Goal: Information Seeking & Learning: Learn about a topic

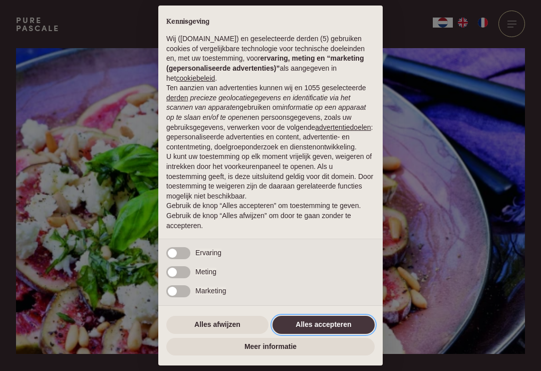
click at [333, 322] on button "Alles accepteren" at bounding box center [323, 324] width 102 height 18
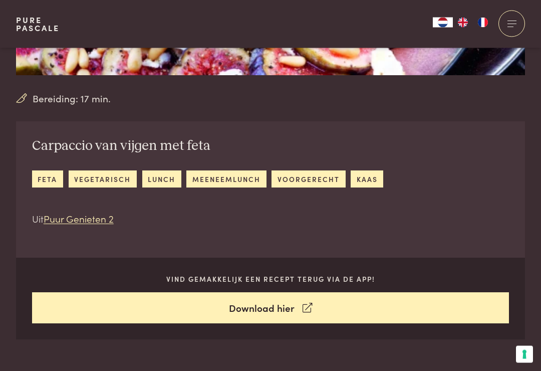
scroll to position [278, 0]
click at [40, 179] on link "feta" at bounding box center [47, 178] width 31 height 17
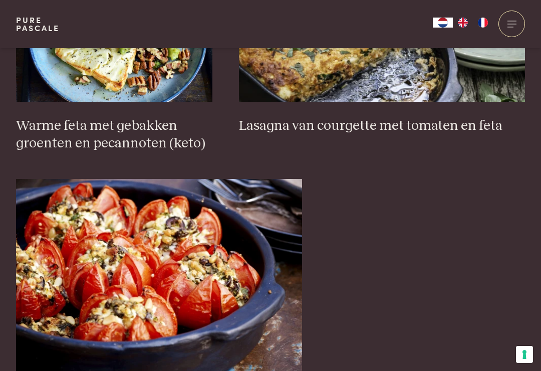
scroll to position [818, 0]
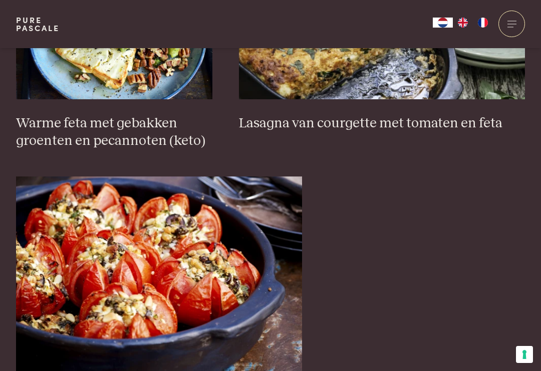
click at [68, 254] on img at bounding box center [159, 276] width 286 height 200
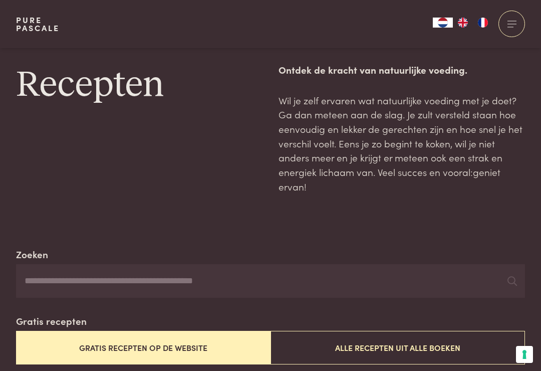
scroll to position [0, 0]
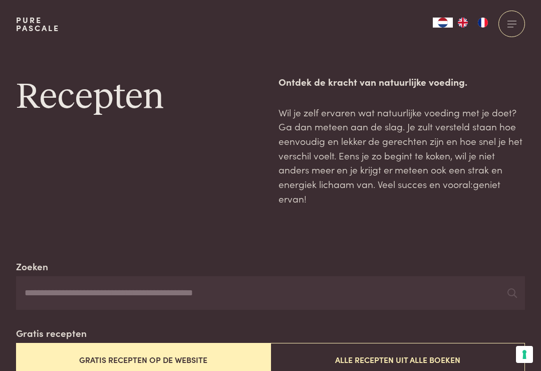
click at [42, 284] on input "Zoeken" at bounding box center [270, 293] width 509 height 34
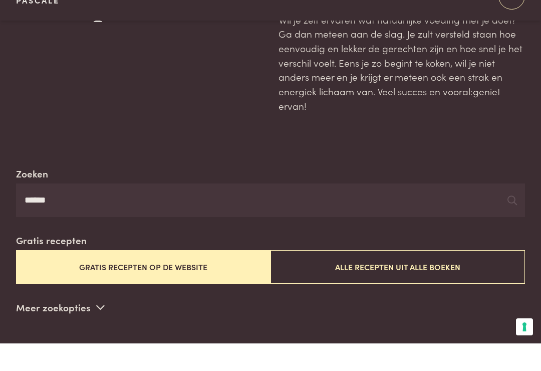
scroll to position [78, 0]
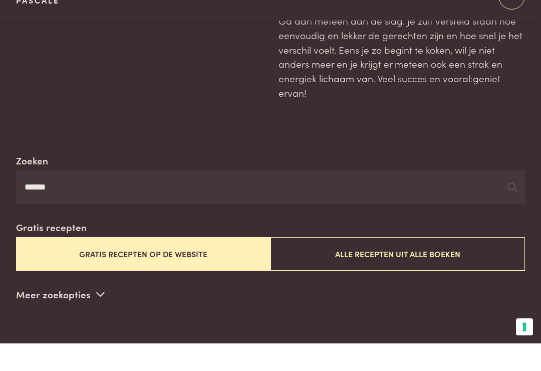
click at [508, 210] on icon at bounding box center [512, 215] width 10 height 10
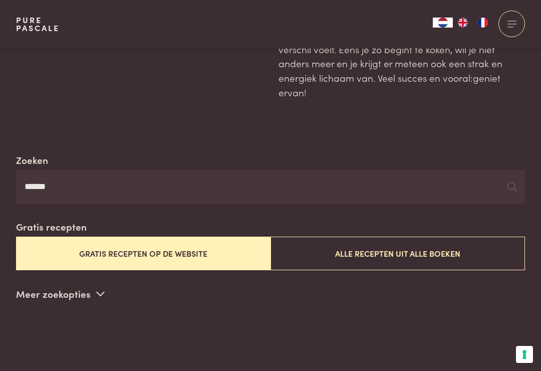
click at [514, 183] on icon at bounding box center [512, 187] width 10 height 10
click at [74, 184] on input "******" at bounding box center [270, 187] width 509 height 34
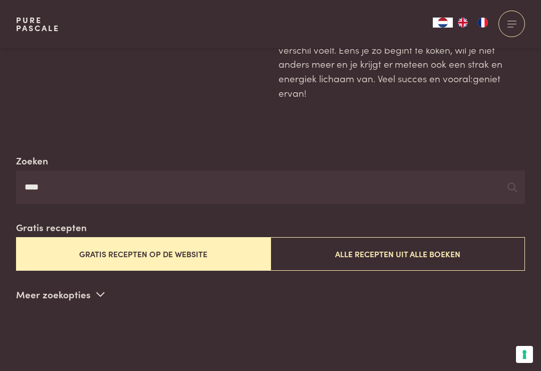
click at [515, 186] on icon at bounding box center [512, 187] width 10 height 10
click at [510, 182] on icon at bounding box center [512, 187] width 10 height 10
click at [511, 182] on icon at bounding box center [512, 187] width 10 height 10
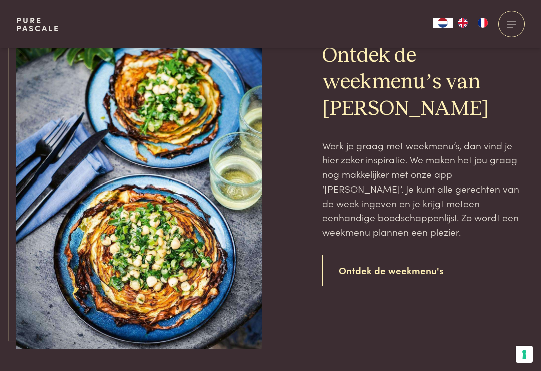
scroll to position [776, 0]
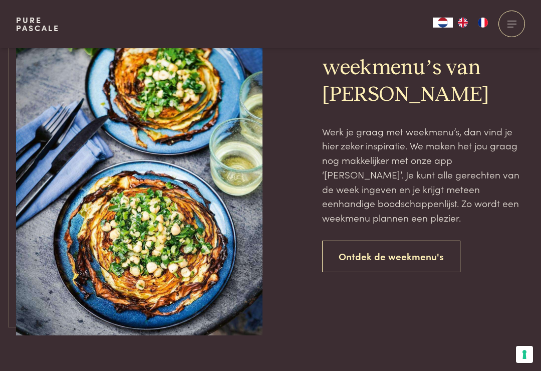
click at [414, 252] on link "Ontdek de weekmenu's" at bounding box center [391, 256] width 138 height 32
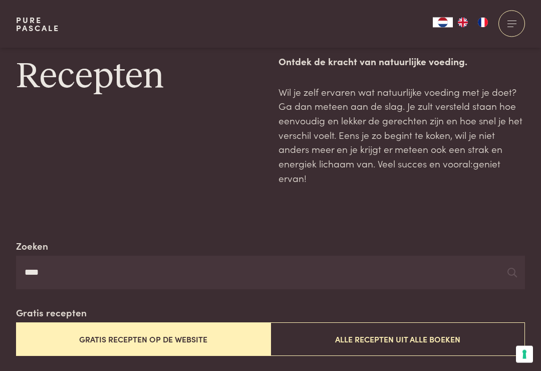
scroll to position [0, 0]
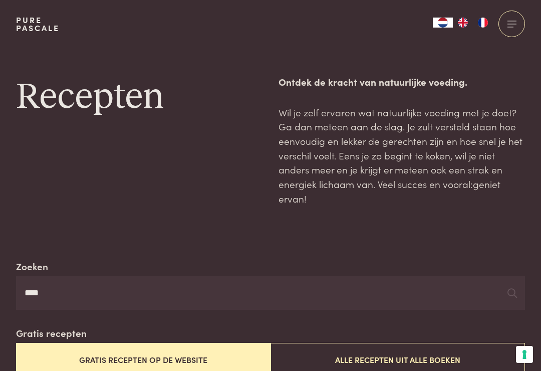
click at [444, 364] on button "Alle recepten uit alle boeken" at bounding box center [397, 360] width 254 height 34
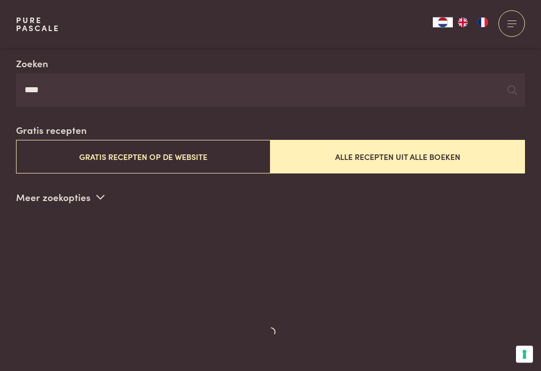
scroll to position [169, 0]
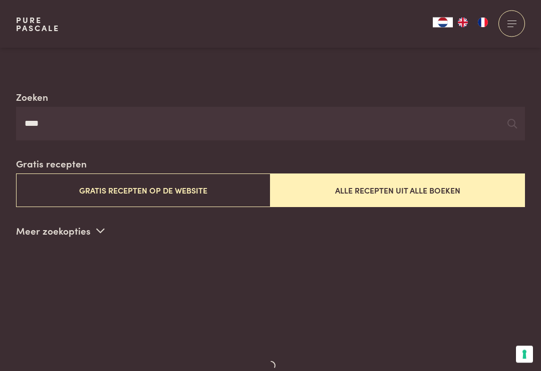
click at [49, 127] on input "****" at bounding box center [270, 124] width 509 height 34
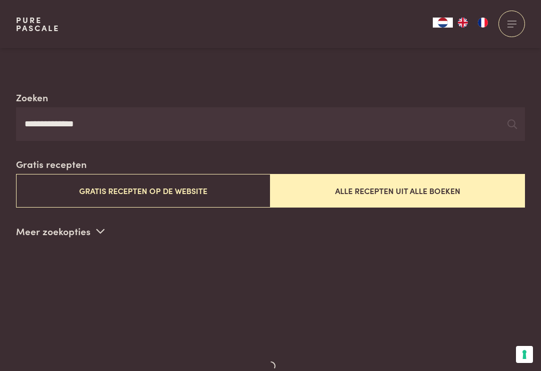
click at [460, 185] on button "Alle recepten uit alle boeken" at bounding box center [397, 191] width 254 height 34
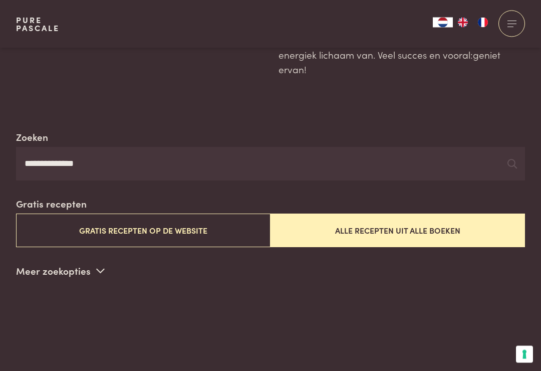
scroll to position [0, 0]
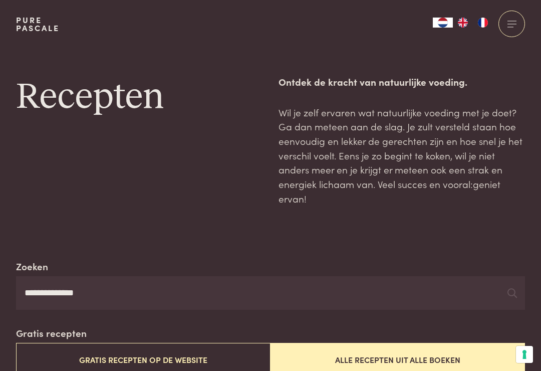
click at [106, 293] on input "**********" at bounding box center [270, 293] width 509 height 34
type input "*"
type input "****"
click at [519, 287] on input "****" at bounding box center [270, 293] width 509 height 34
click at [508, 288] on icon at bounding box center [512, 293] width 10 height 10
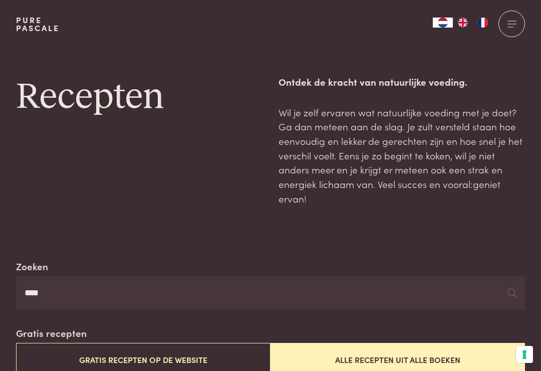
click at [511, 296] on div at bounding box center [512, 292] width 10 height 15
click at [514, 282] on input "****" at bounding box center [270, 293] width 509 height 34
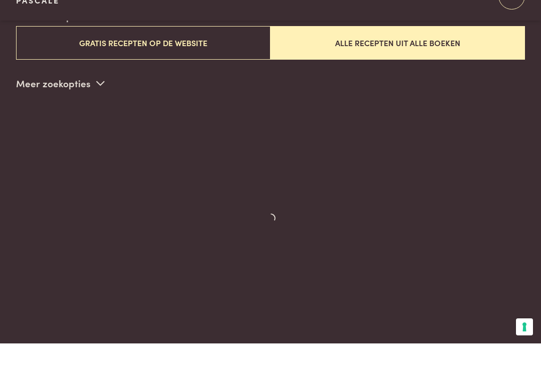
scroll to position [290, 0]
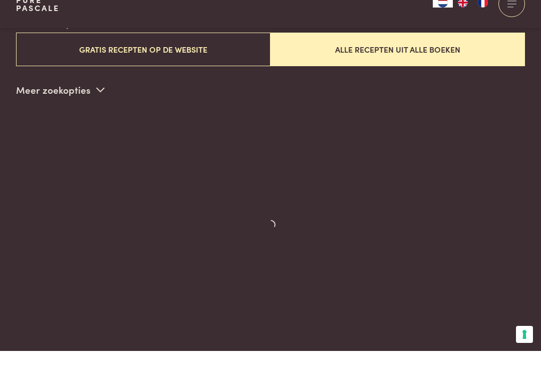
click at [160, 53] on button "Gratis recepten op de website" at bounding box center [143, 70] width 254 height 34
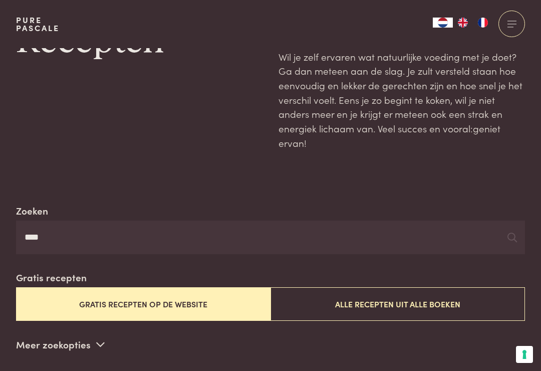
scroll to position [0, 0]
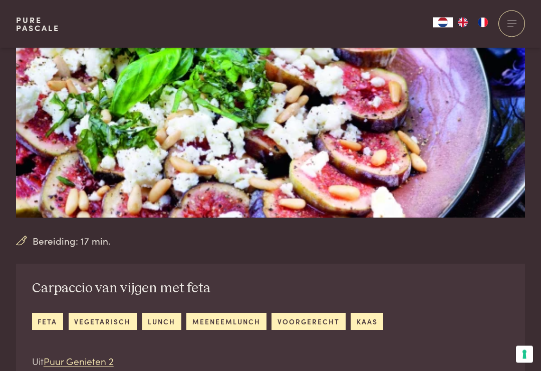
scroll to position [112, 0]
